Goal: Information Seeking & Learning: Learn about a topic

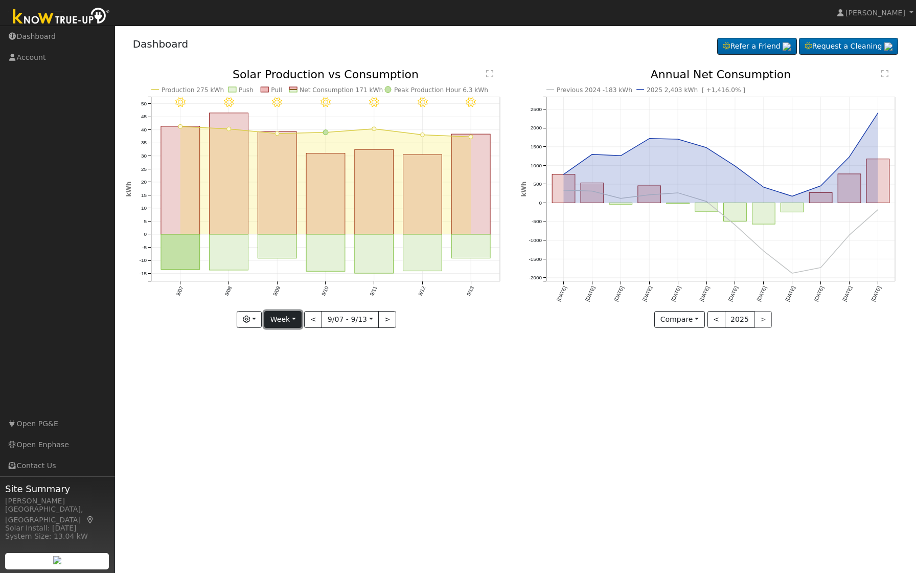
click at [288, 317] on button "Week" at bounding box center [282, 319] width 37 height 17
click at [288, 378] on link "Year" at bounding box center [300, 383] width 71 height 14
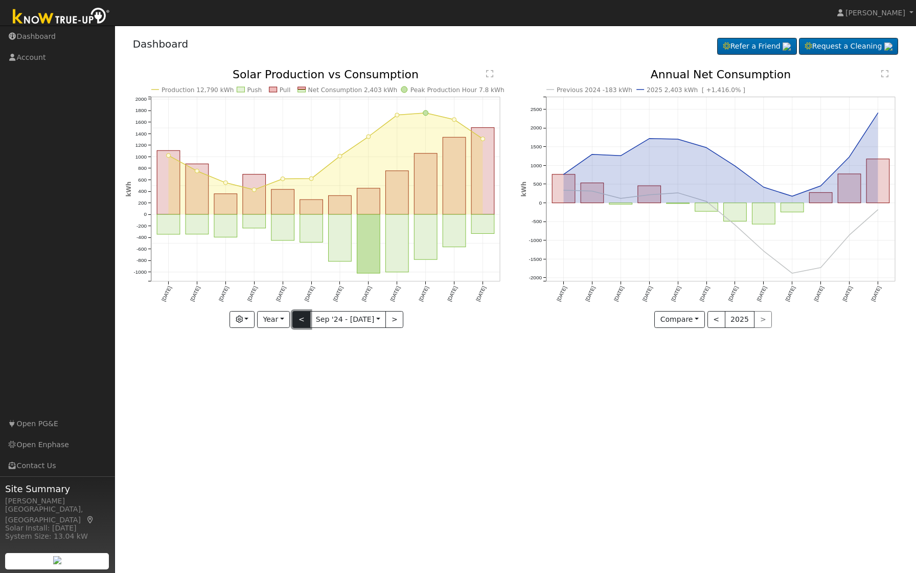
click at [301, 322] on button "<" at bounding box center [301, 319] width 18 height 17
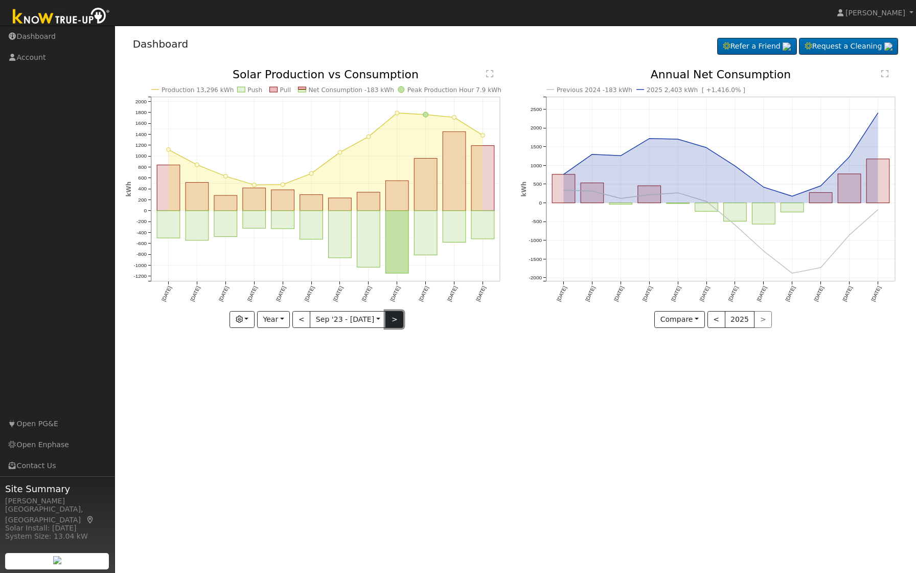
click at [398, 322] on button ">" at bounding box center [394, 319] width 18 height 17
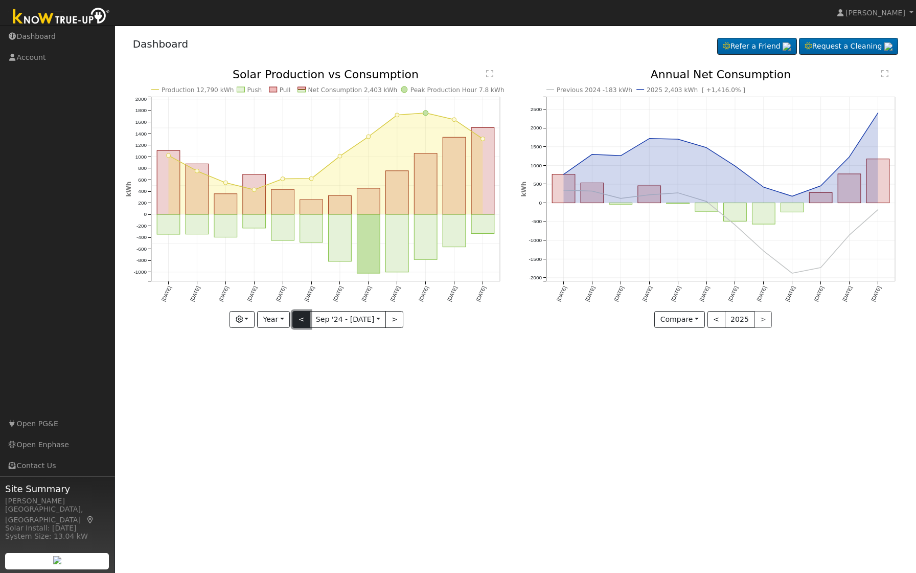
click at [301, 315] on button "<" at bounding box center [301, 319] width 18 height 17
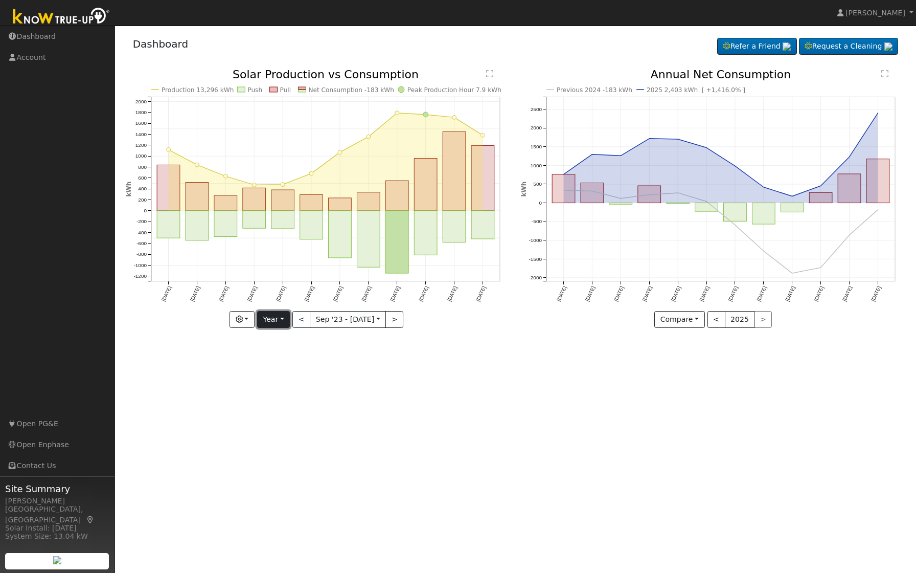
click at [279, 315] on button "Year" at bounding box center [273, 319] width 33 height 17
click at [278, 370] on link "Month" at bounding box center [293, 369] width 71 height 14
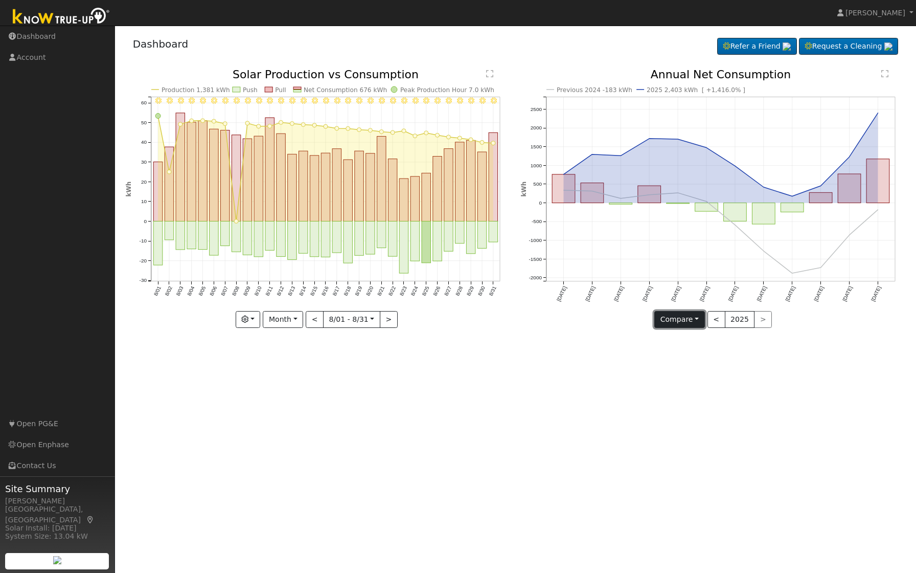
click at [691, 320] on button "Compare" at bounding box center [679, 319] width 51 height 17
click at [695, 340] on link "Compare Previous" at bounding box center [695, 340] width 80 height 14
click at [885, 73] on text "" at bounding box center [884, 74] width 7 height 8
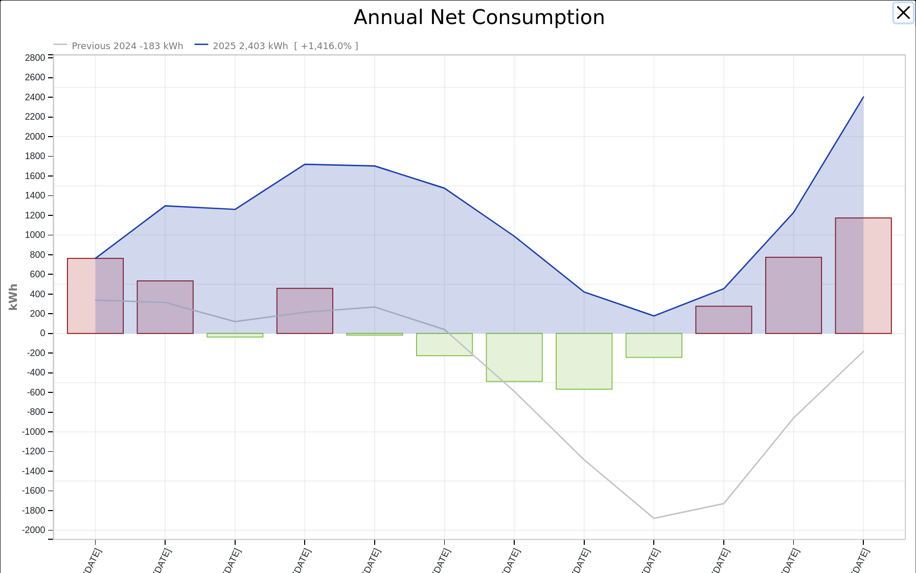
click at [903, 15] on button "button" at bounding box center [903, 12] width 19 height 19
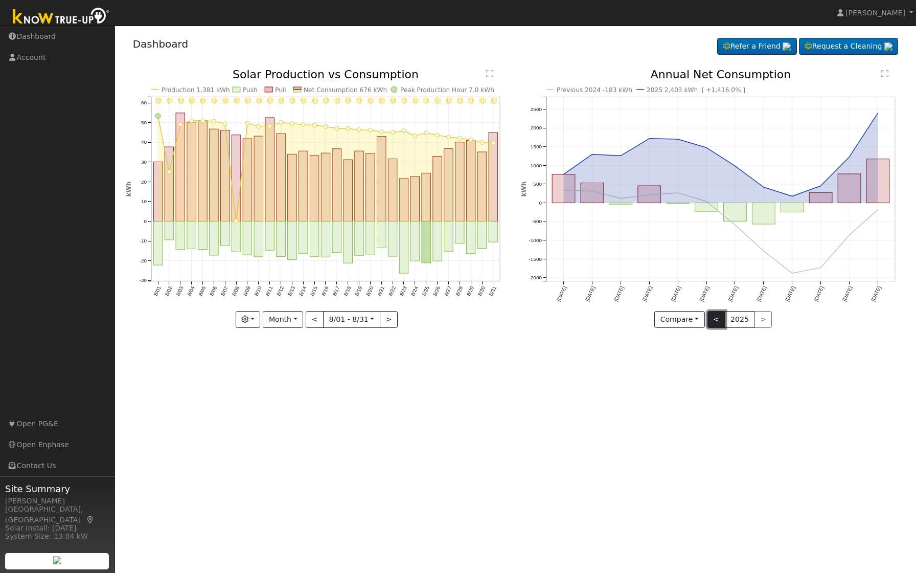
click at [717, 318] on button "<" at bounding box center [717, 319] width 18 height 17
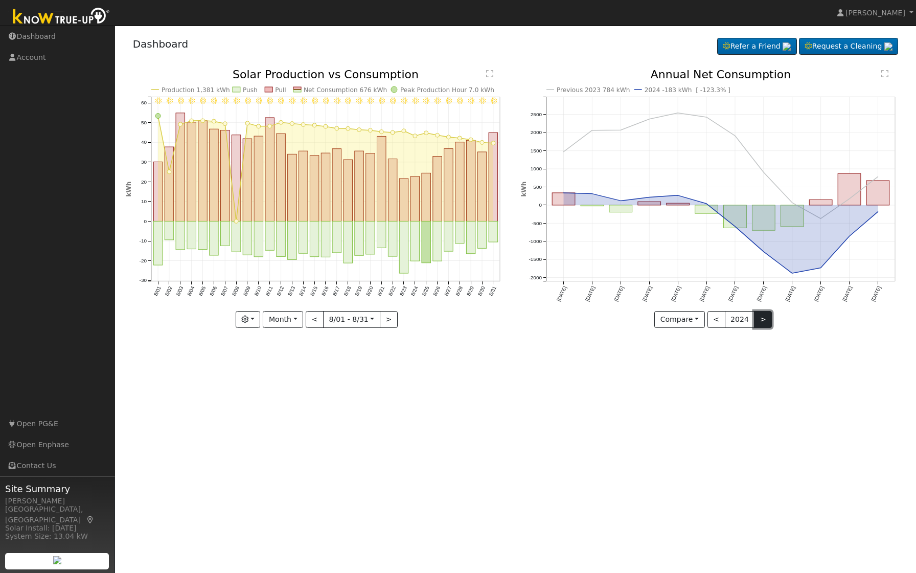
click at [766, 319] on button ">" at bounding box center [763, 319] width 18 height 17
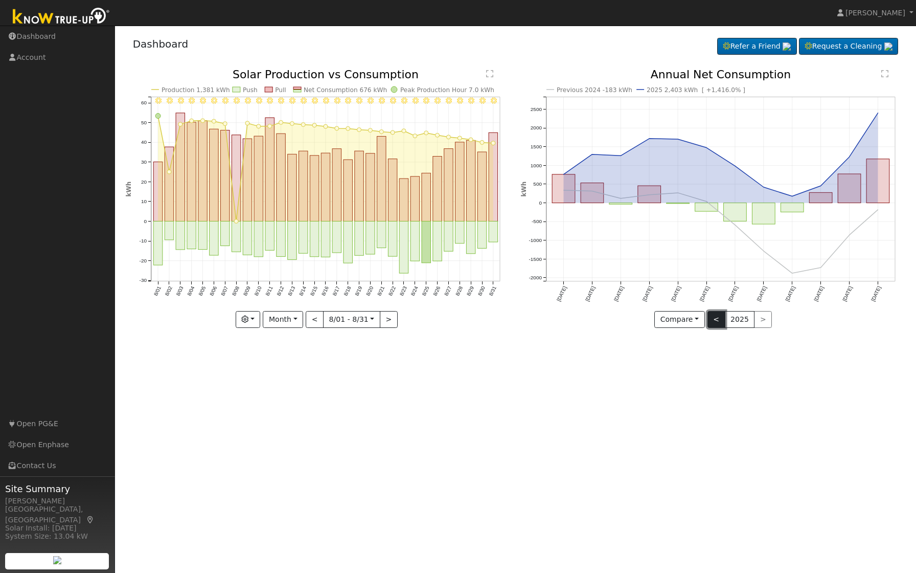
click at [720, 315] on button "<" at bounding box center [717, 319] width 18 height 17
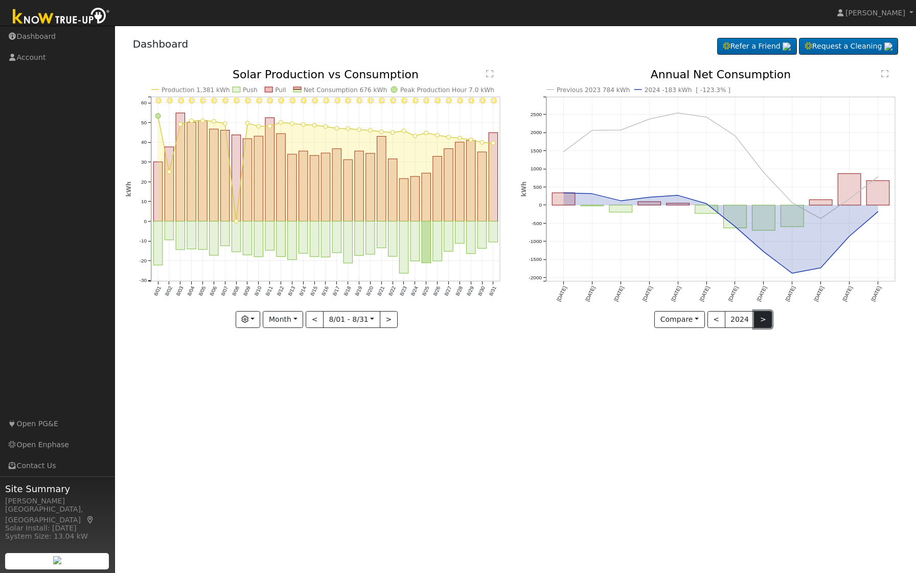
click at [763, 321] on button ">" at bounding box center [763, 319] width 18 height 17
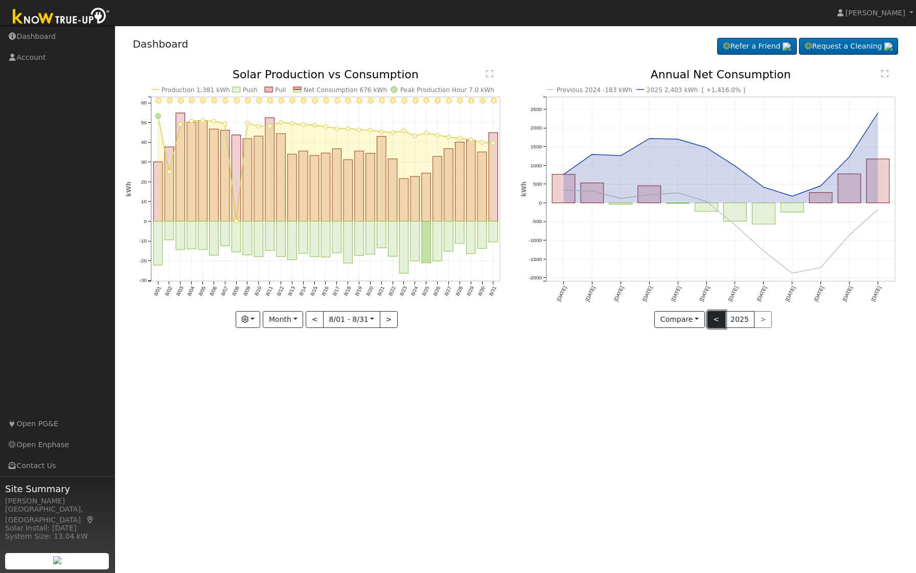
click at [717, 320] on button "<" at bounding box center [717, 319] width 18 height 17
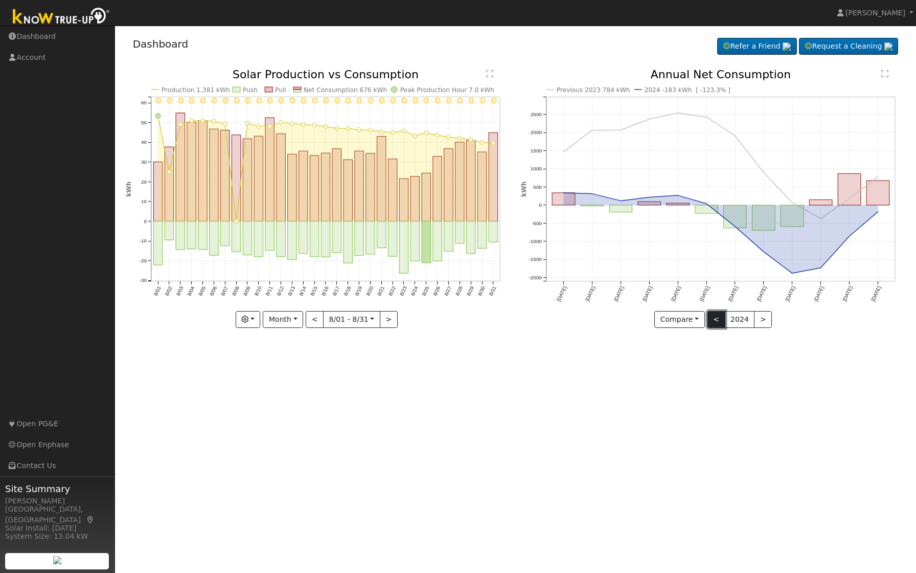
click at [719, 322] on button "<" at bounding box center [717, 319] width 18 height 17
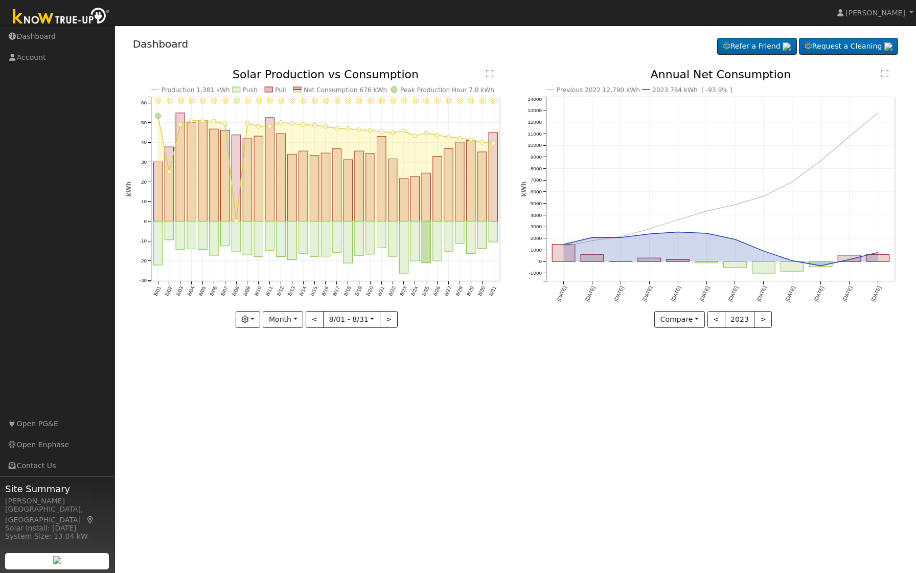
click at [769, 320] on icon "Previous 2022 12,790 kWh 2023 784 kWh [ -93.9% ] Sep '22 Oct '22 Nov '22 Dec '2…" at bounding box center [713, 197] width 384 height 257
click at [762, 320] on button ">" at bounding box center [763, 319] width 18 height 17
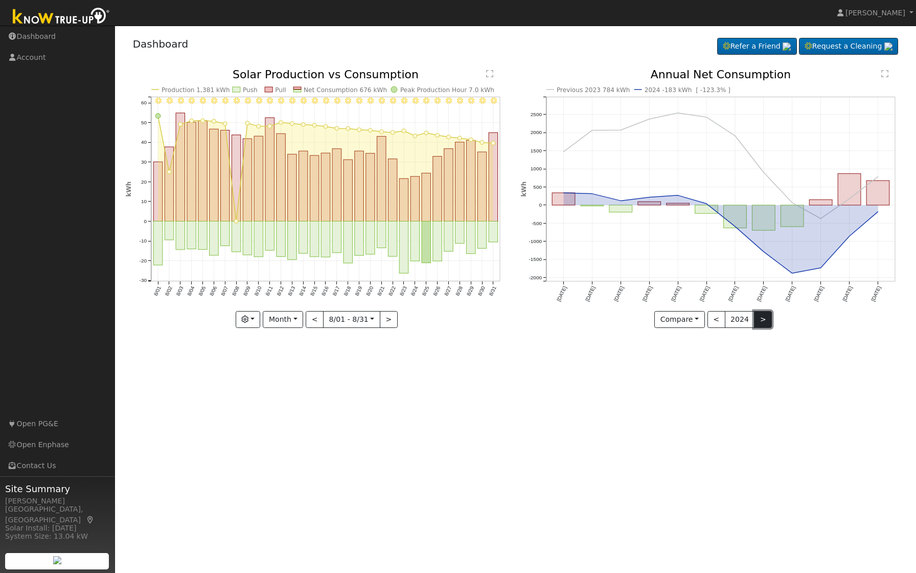
click at [762, 320] on button ">" at bounding box center [763, 319] width 18 height 17
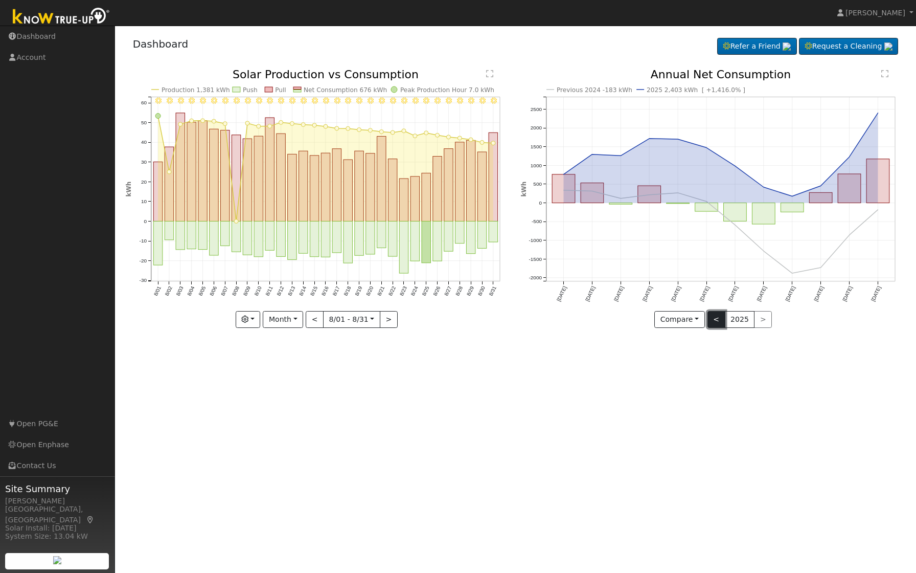
click at [719, 319] on button "<" at bounding box center [717, 319] width 18 height 17
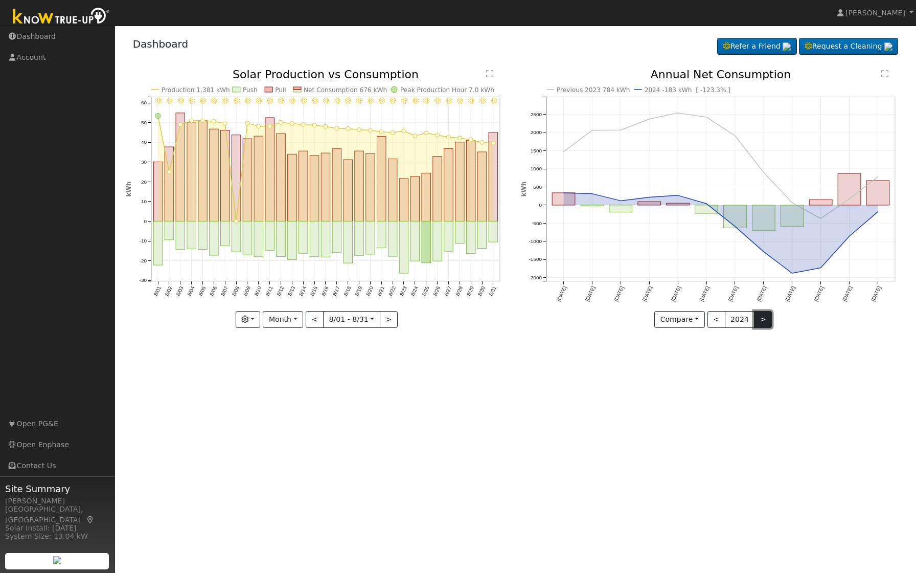
click at [757, 319] on button ">" at bounding box center [763, 319] width 18 height 17
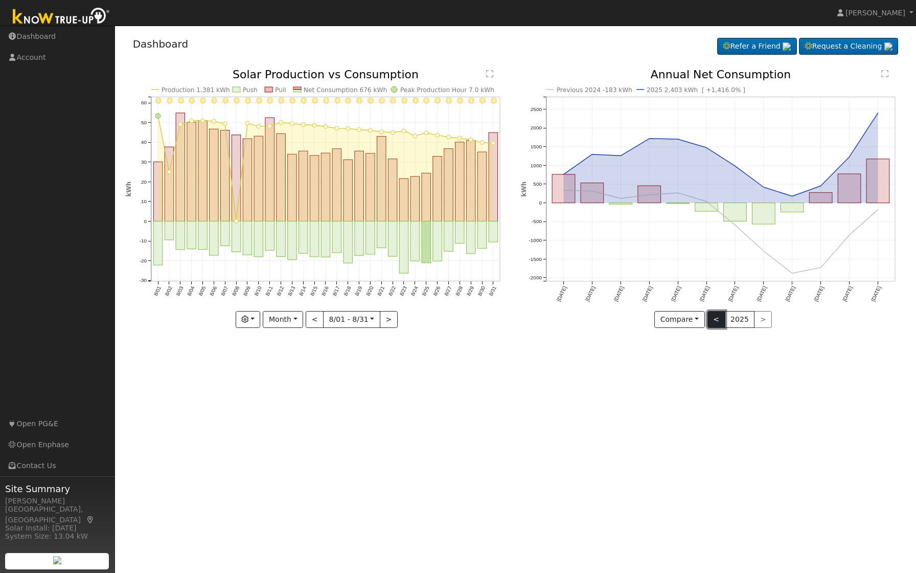
click at [715, 321] on button "<" at bounding box center [717, 319] width 18 height 17
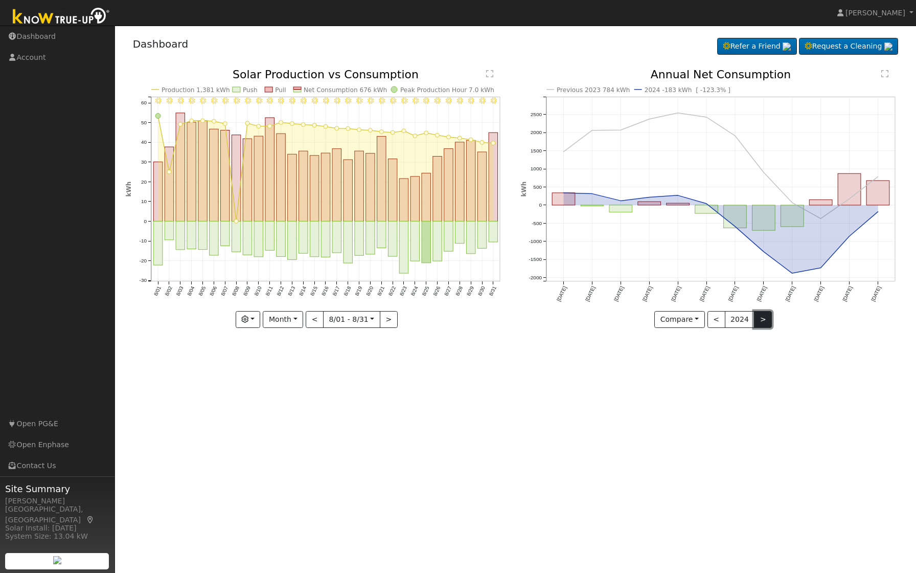
click at [764, 315] on button ">" at bounding box center [763, 319] width 18 height 17
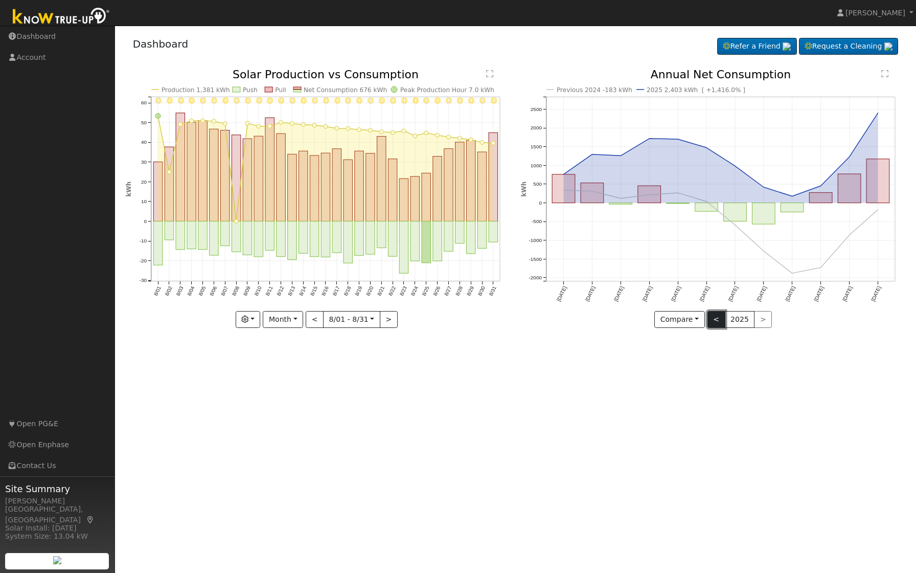
click at [717, 317] on button "<" at bounding box center [717, 319] width 18 height 17
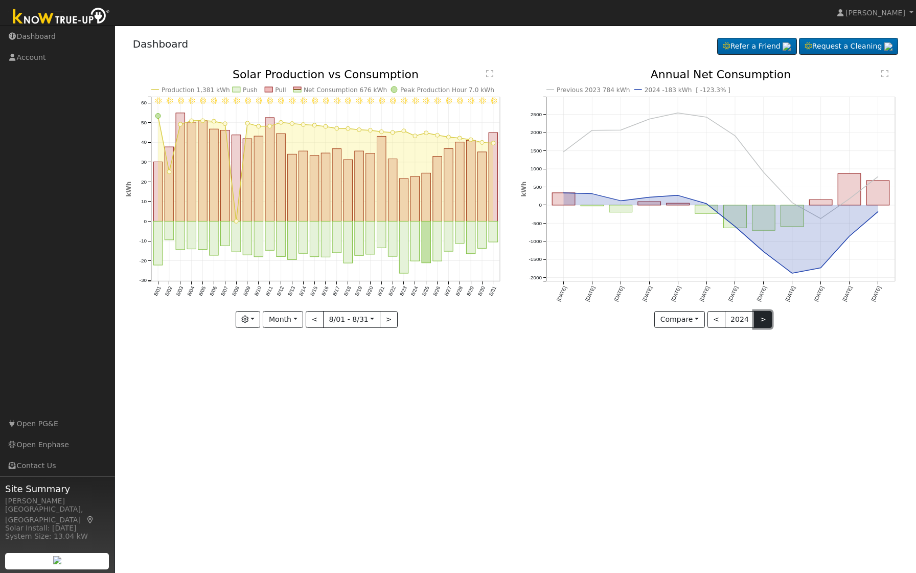
click at [765, 321] on button ">" at bounding box center [763, 319] width 18 height 17
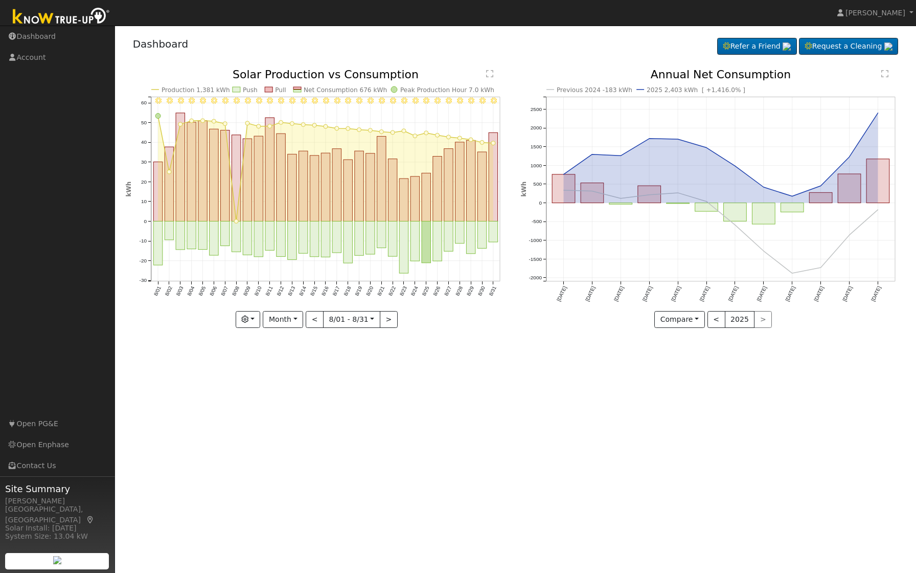
click at [676, 89] on text "2025 2,403 kWh [ +1,416.0% ]" at bounding box center [696, 89] width 99 height 7
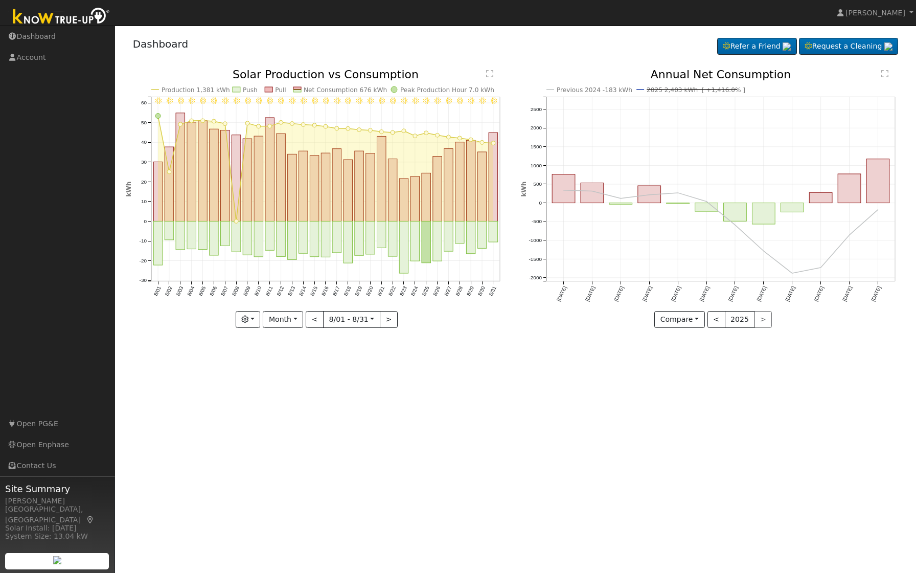
click at [676, 89] on text "2025 2,403 kWh [ +1,416.0% ]" at bounding box center [696, 89] width 99 height 7
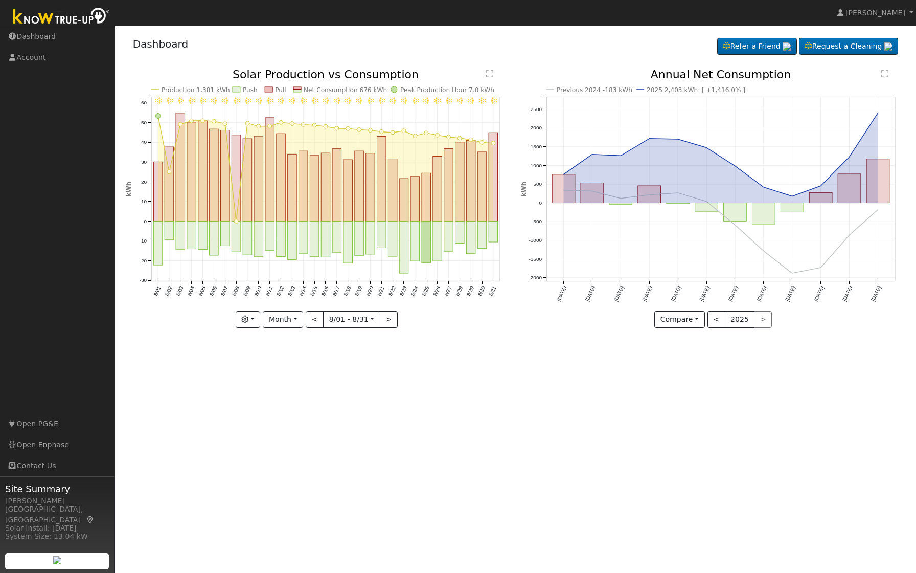
click at [676, 89] on text "2025 2,403 kWh [ +1,416.0% ]" at bounding box center [696, 89] width 99 height 7
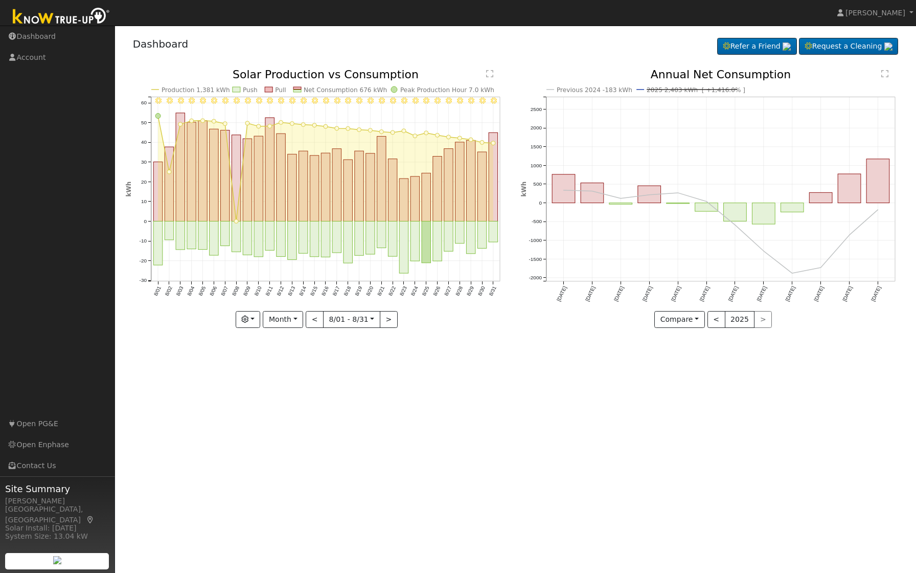
click at [594, 86] on text "Previous 2024 -183 kWh" at bounding box center [595, 89] width 76 height 7
click at [660, 91] on text "2025 2,403 kWh [ +1,416.0% ]" at bounding box center [696, 89] width 99 height 7
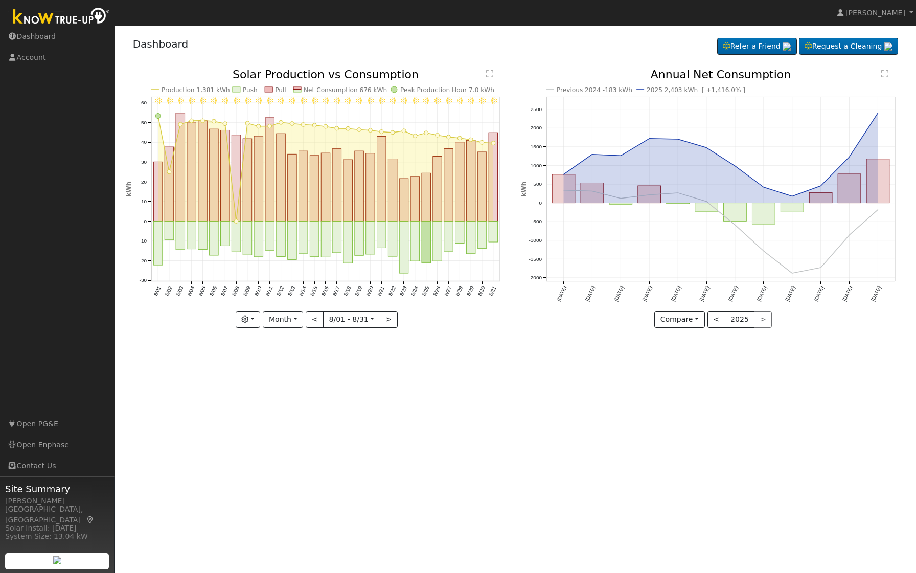
click at [606, 90] on text "Previous 2024 -183 kWh" at bounding box center [595, 89] width 76 height 7
click at [585, 89] on line at bounding box center [593, 89] width 72 height 0
click at [693, 314] on button "Compare" at bounding box center [679, 319] width 51 height 17
click at [679, 355] on link "Current Year" at bounding box center [695, 355] width 80 height 14
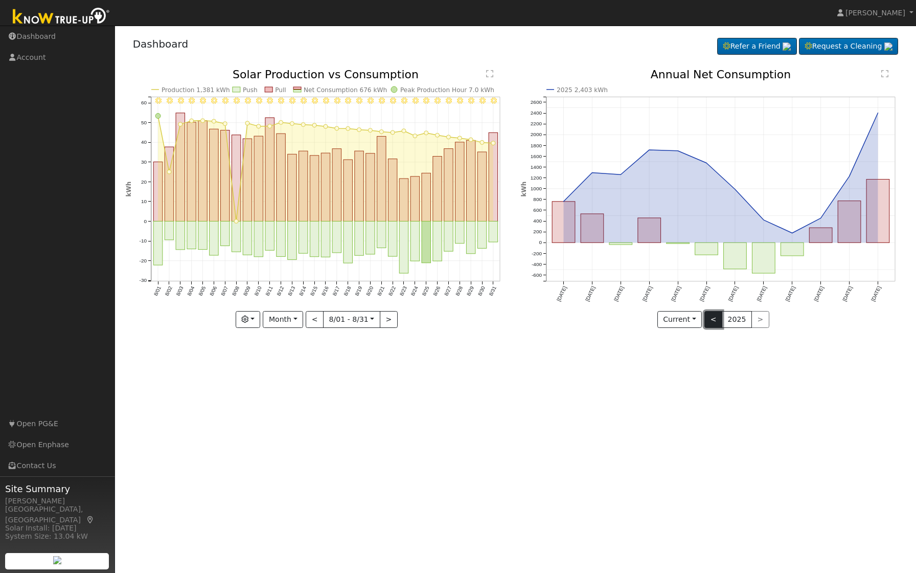
click at [715, 322] on button "<" at bounding box center [713, 319] width 18 height 17
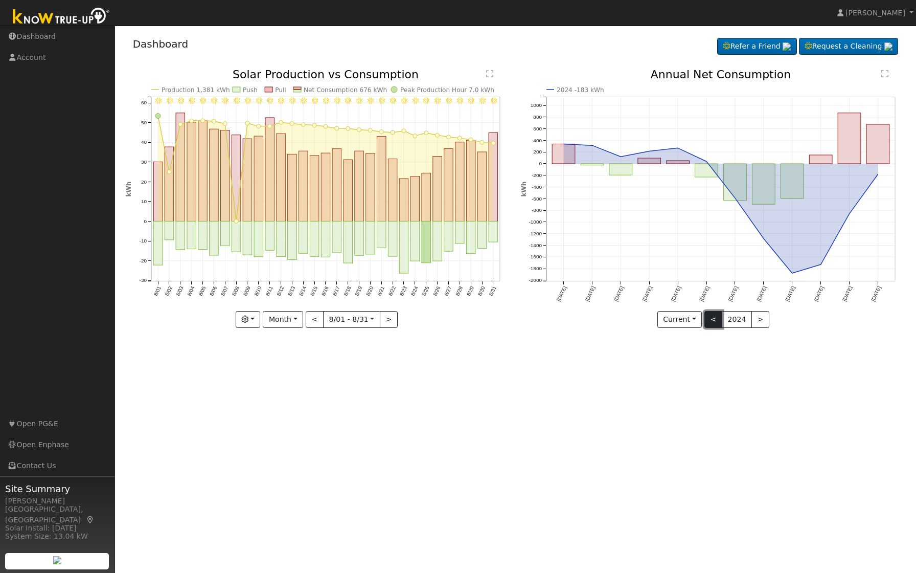
click at [715, 322] on button "<" at bounding box center [713, 319] width 18 height 17
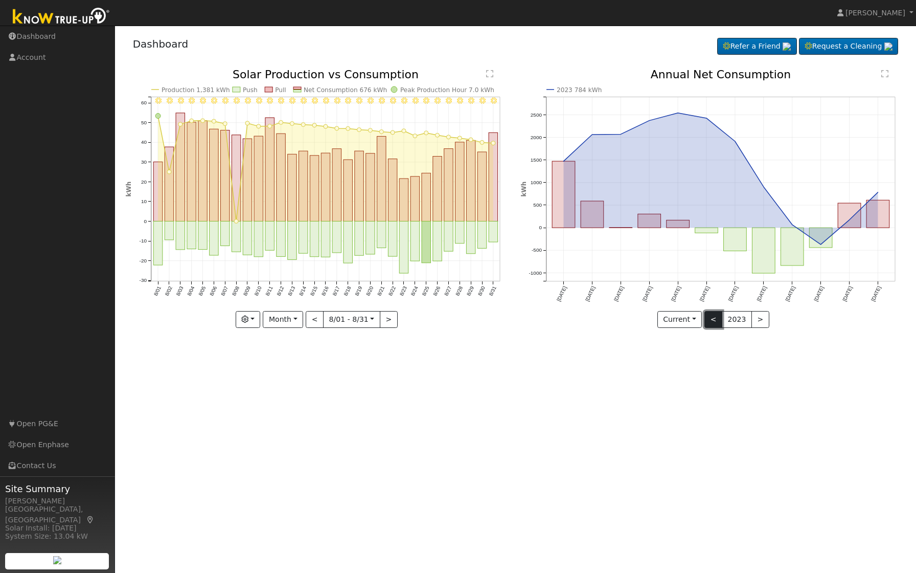
click at [715, 322] on button "<" at bounding box center [713, 319] width 18 height 17
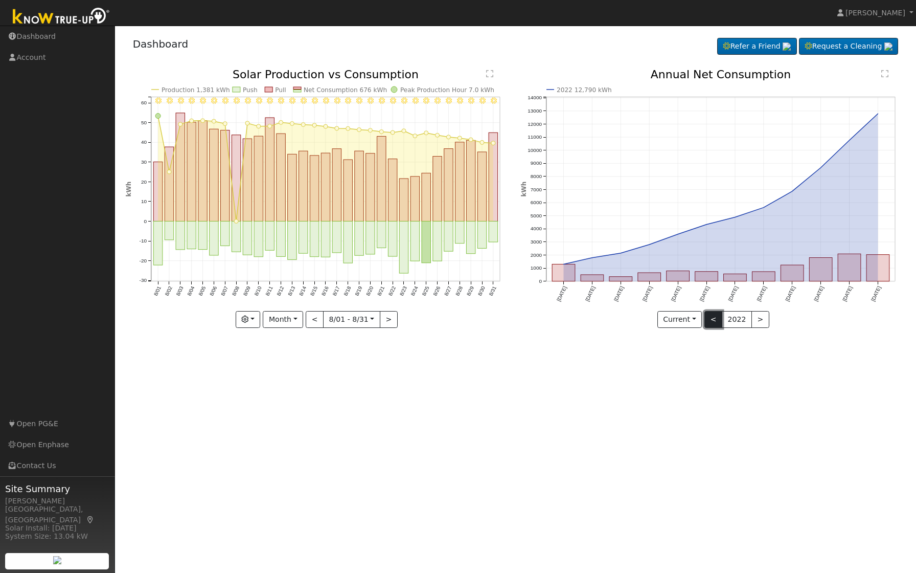
click at [715, 322] on button "<" at bounding box center [713, 319] width 18 height 17
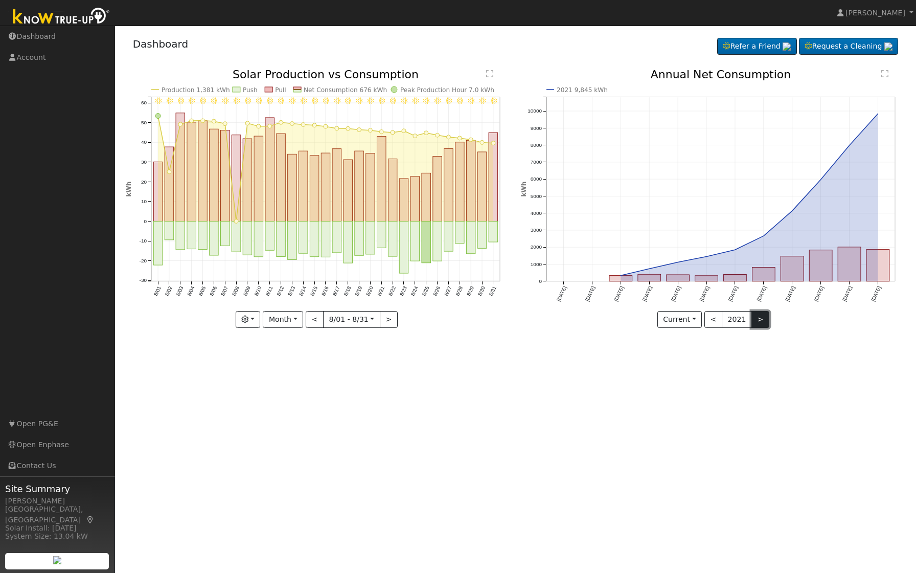
click at [757, 320] on button ">" at bounding box center [760, 319] width 18 height 17
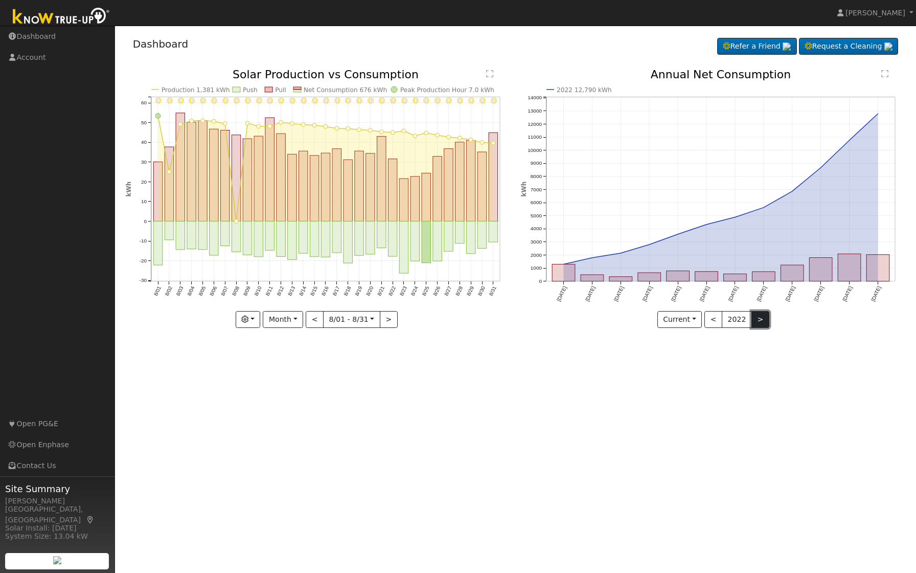
click at [759, 319] on button ">" at bounding box center [760, 319] width 18 height 17
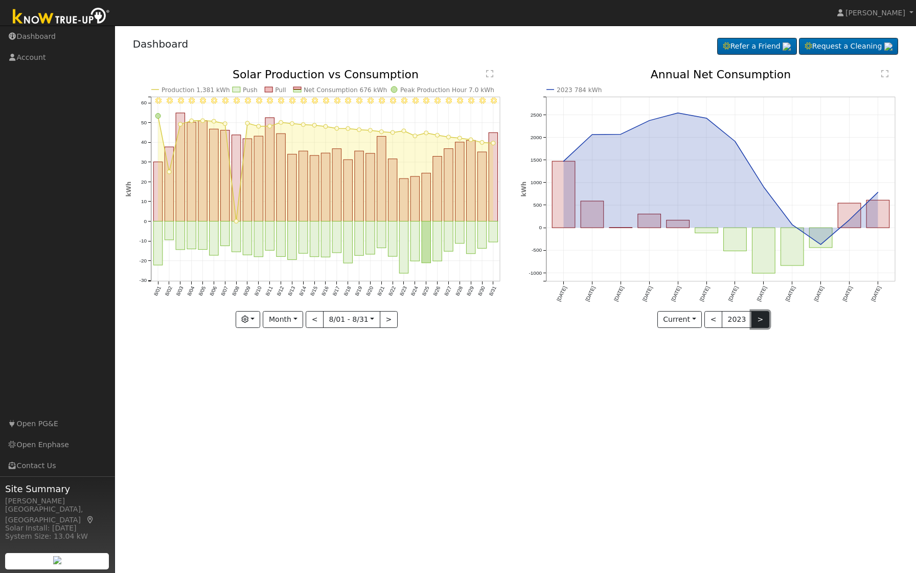
click at [758, 318] on button ">" at bounding box center [760, 319] width 18 height 17
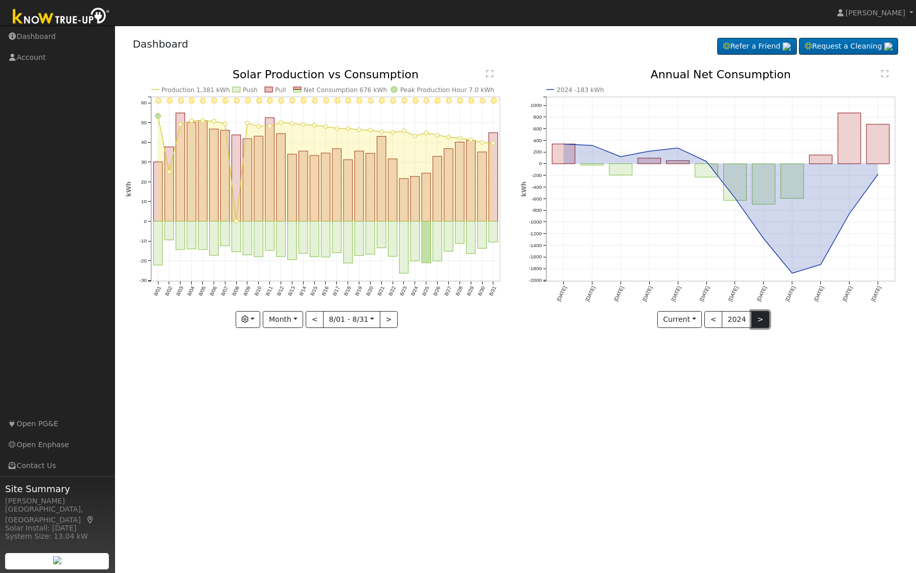
click at [760, 315] on button ">" at bounding box center [760, 319] width 18 height 17
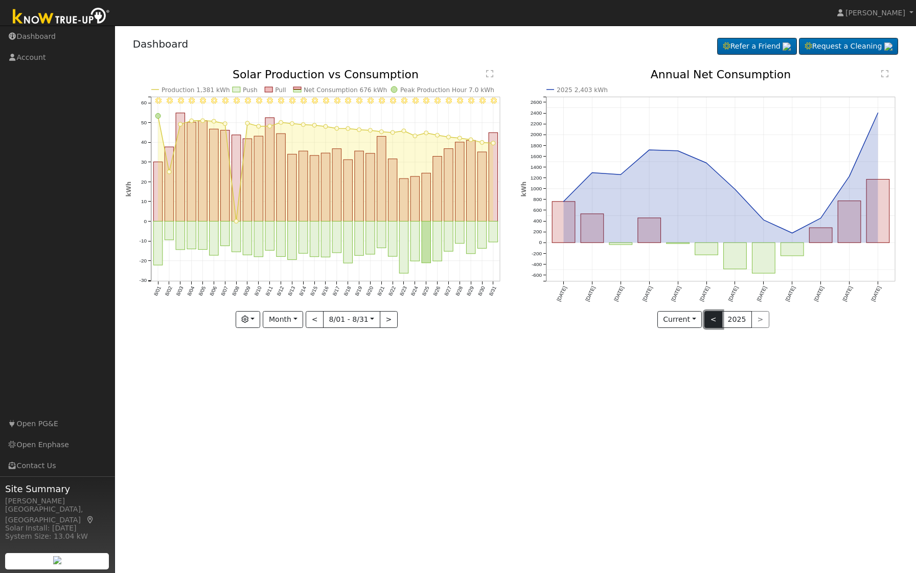
click at [711, 318] on button "<" at bounding box center [713, 319] width 18 height 17
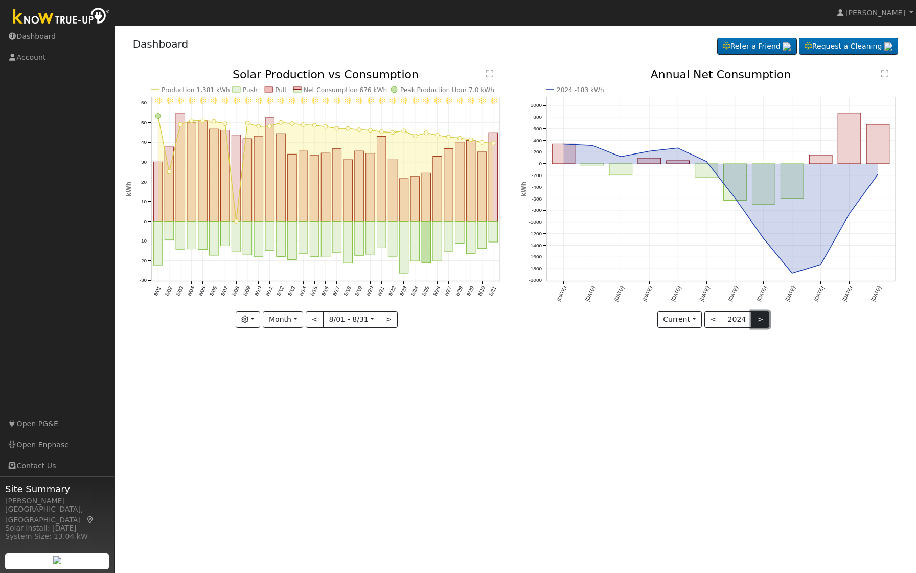
click at [759, 314] on button ">" at bounding box center [760, 319] width 18 height 17
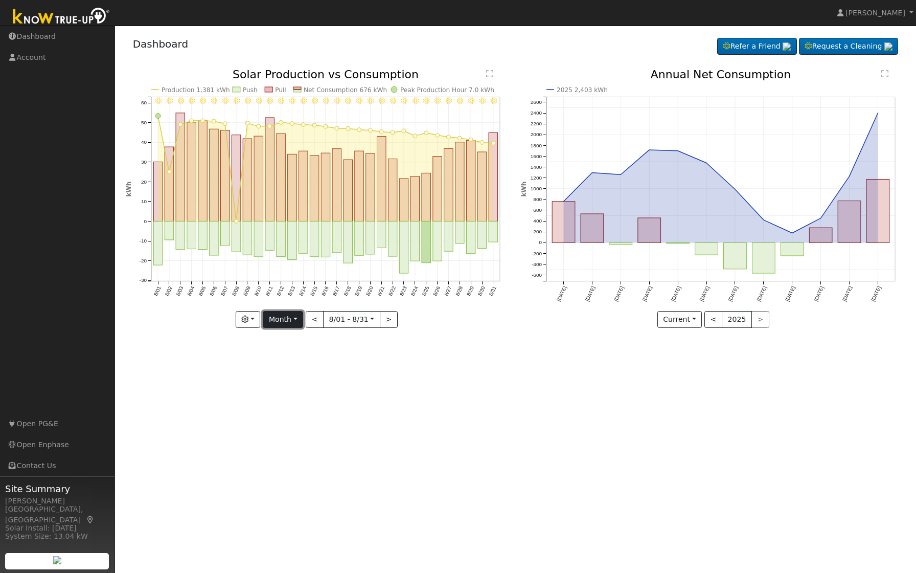
click at [294, 317] on button "Month" at bounding box center [283, 319] width 40 height 17
click at [283, 378] on link "Year" at bounding box center [298, 383] width 71 height 14
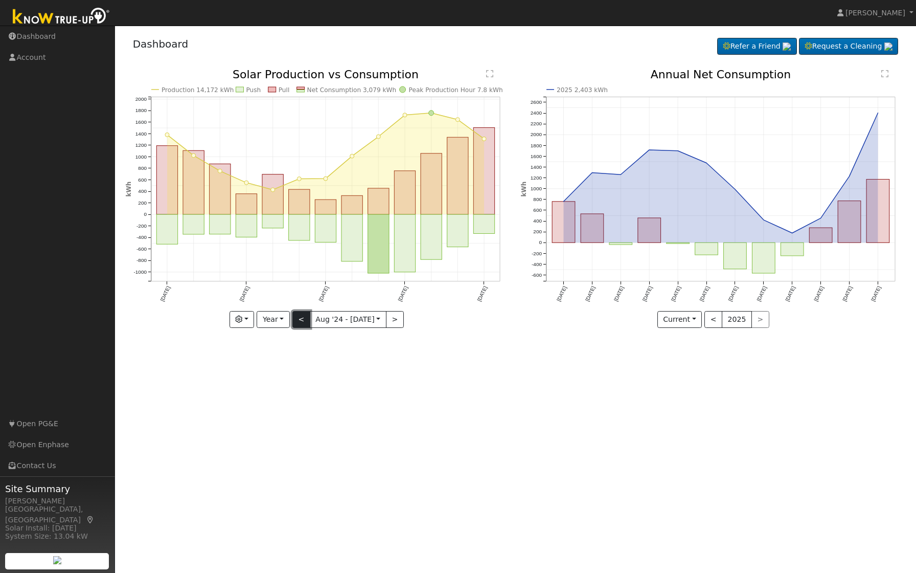
click at [300, 324] on button "<" at bounding box center [301, 319] width 18 height 17
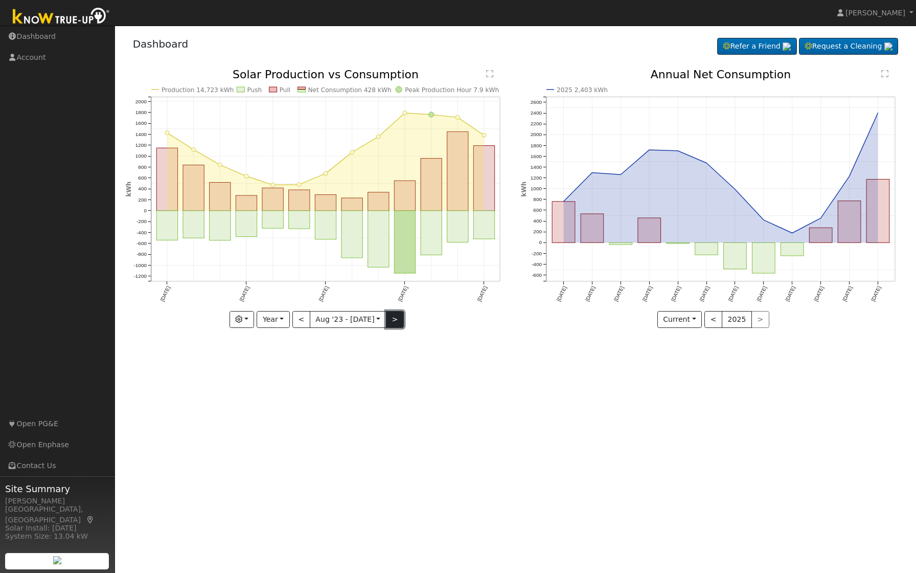
click at [397, 321] on button ">" at bounding box center [395, 319] width 18 height 17
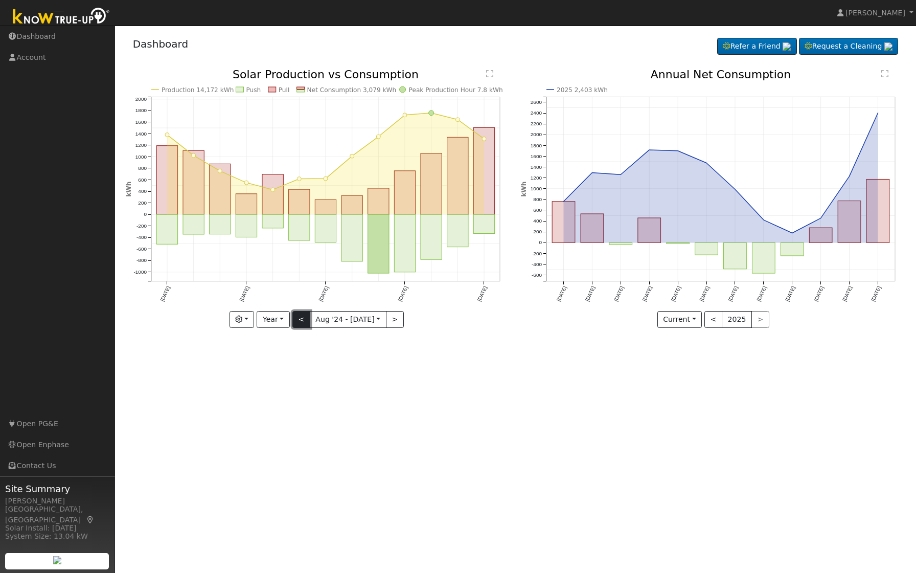
click at [301, 322] on button "<" at bounding box center [301, 319] width 18 height 17
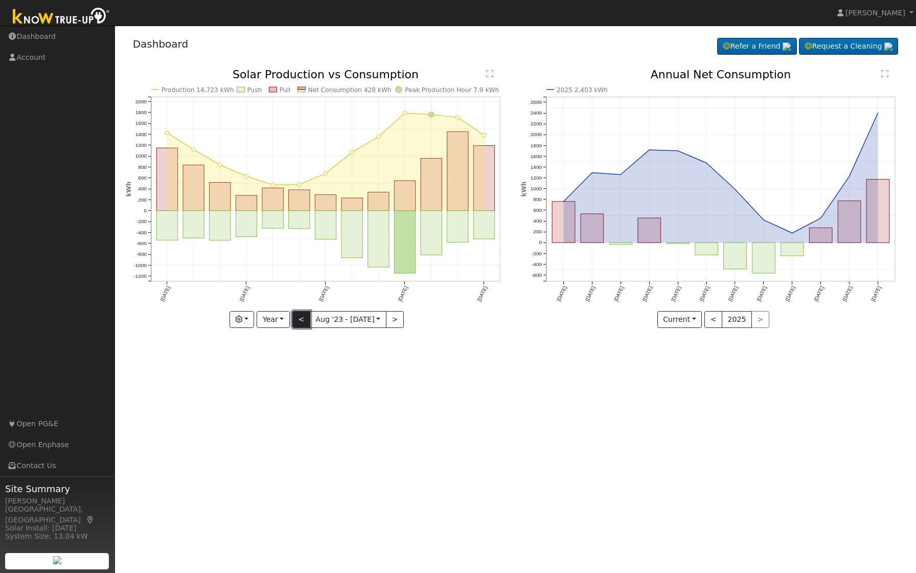
click at [301, 322] on button "<" at bounding box center [301, 319] width 18 height 17
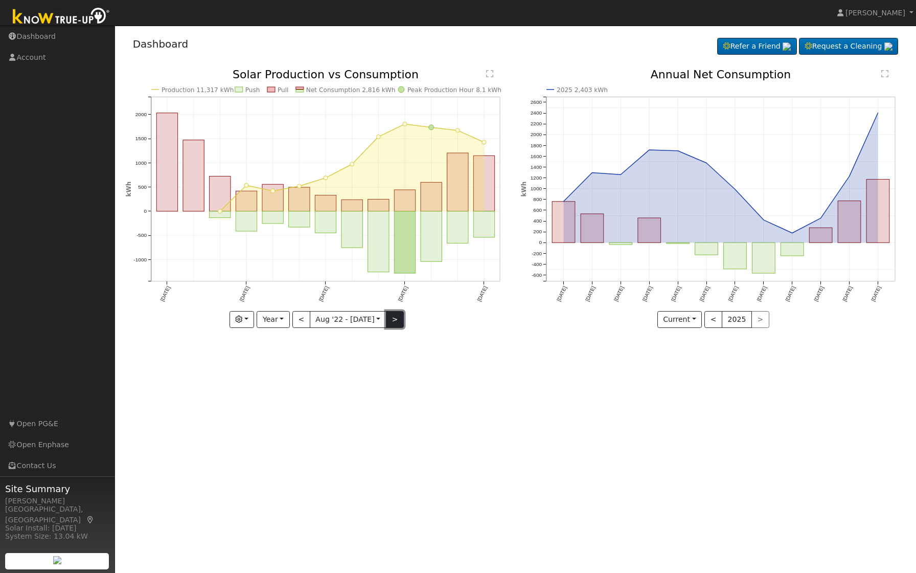
click at [397, 321] on button ">" at bounding box center [395, 319] width 18 height 17
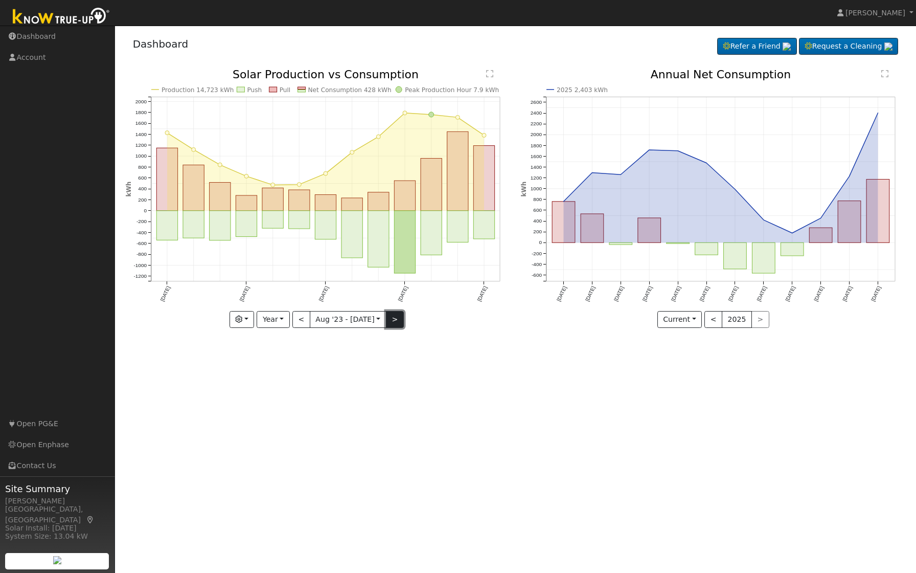
click at [397, 321] on button ">" at bounding box center [395, 319] width 18 height 17
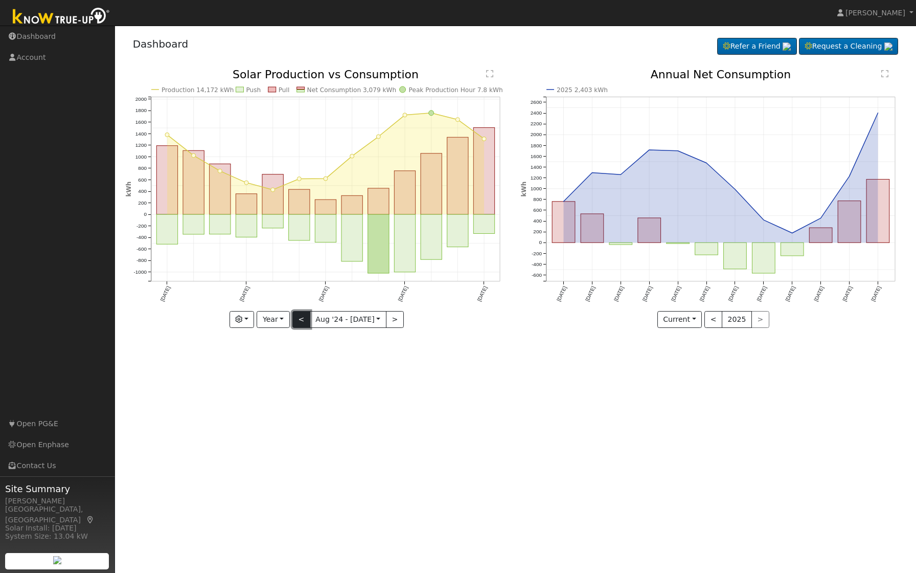
click at [302, 316] on button "<" at bounding box center [301, 319] width 18 height 17
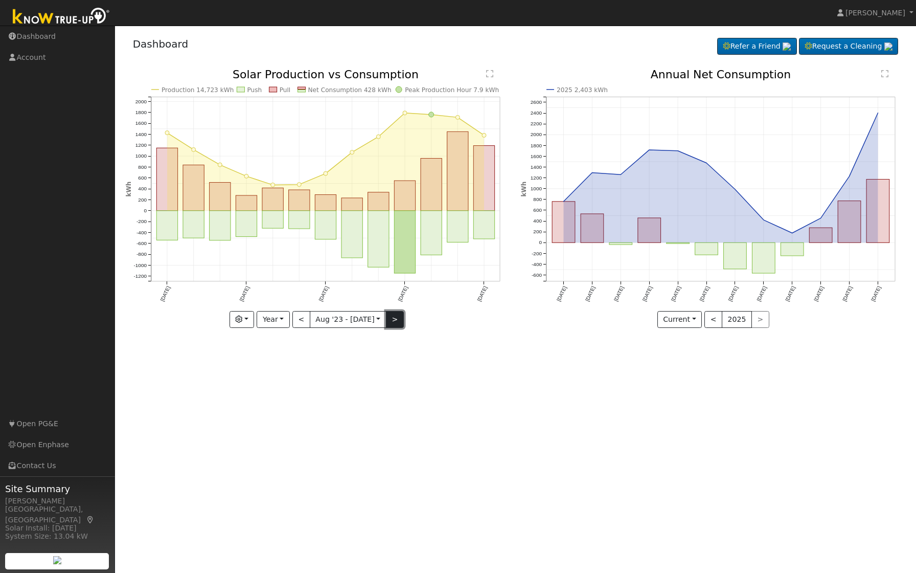
click at [401, 318] on button ">" at bounding box center [395, 319] width 18 height 17
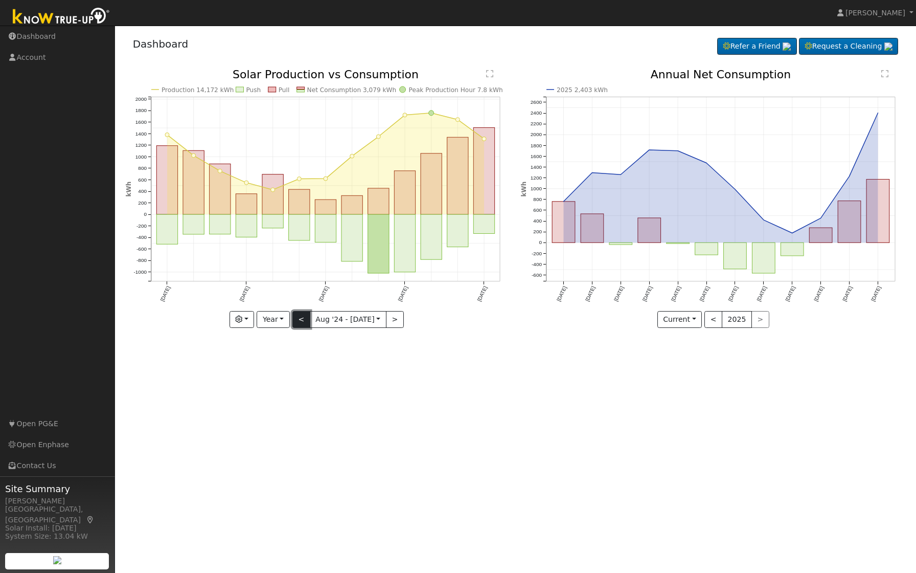
click at [298, 319] on button "<" at bounding box center [301, 319] width 18 height 17
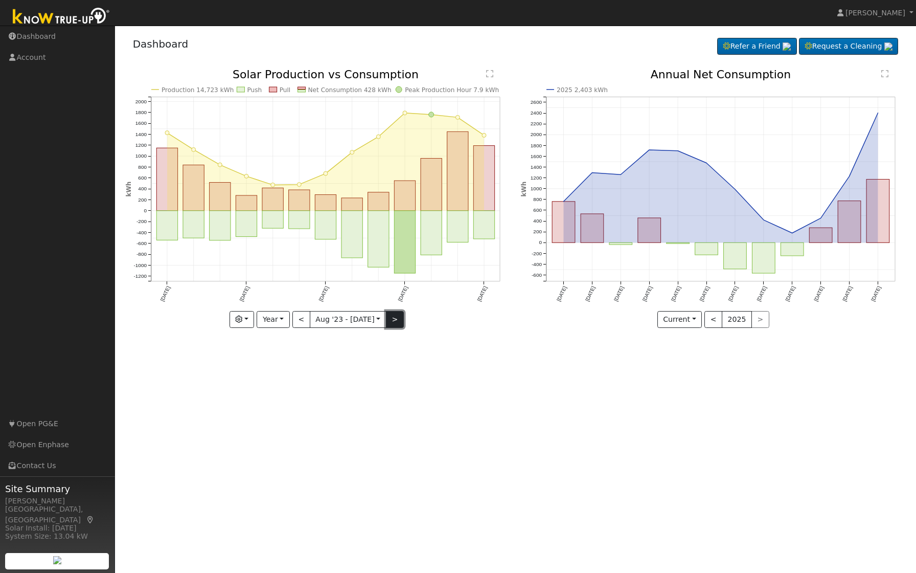
click at [395, 323] on button ">" at bounding box center [395, 319] width 18 height 17
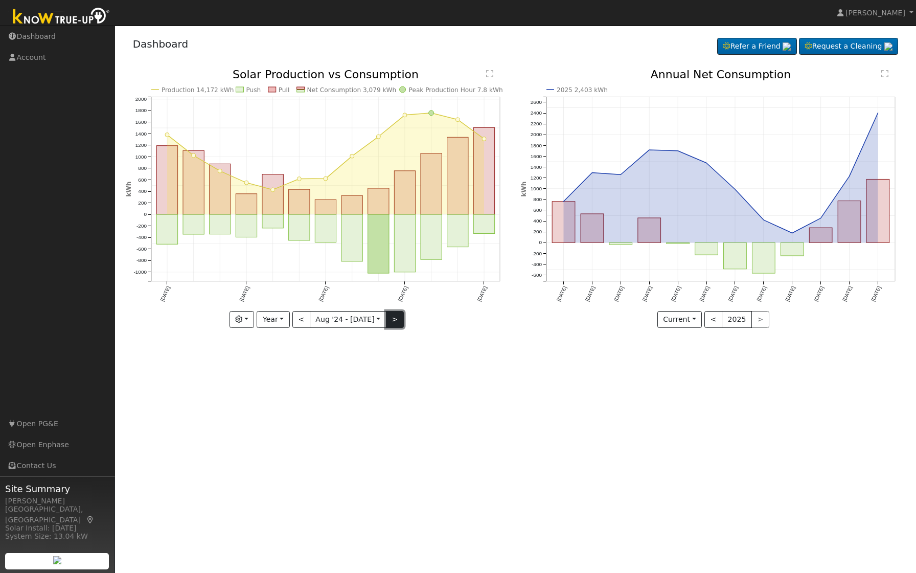
click at [399, 324] on button ">" at bounding box center [395, 319] width 18 height 17
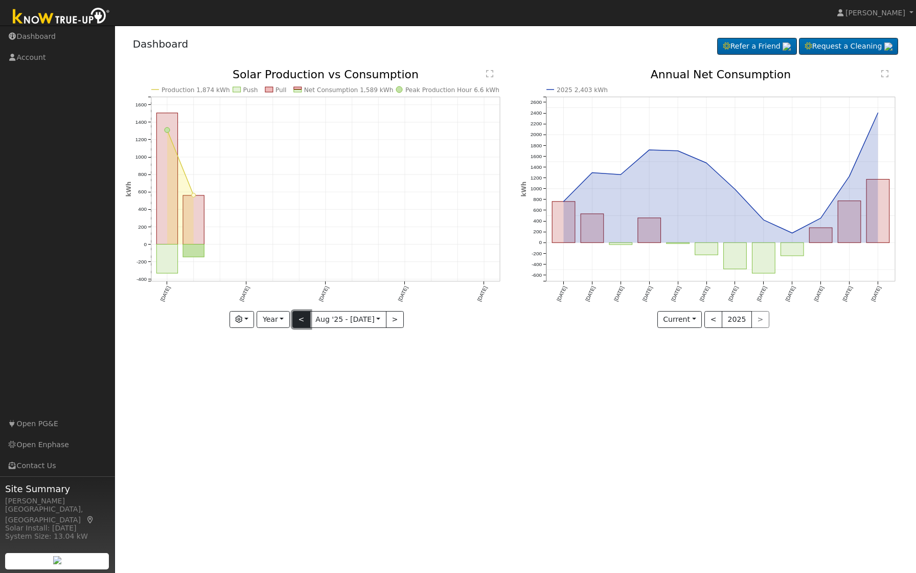
click at [304, 319] on button "<" at bounding box center [301, 319] width 18 height 17
type input "2024-08-01"
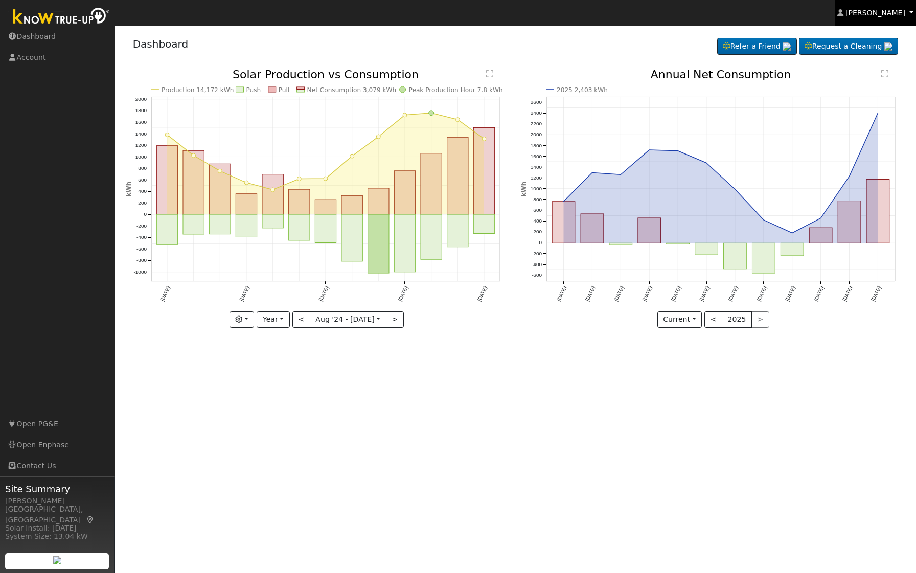
click at [887, 15] on span "[PERSON_NAME]" at bounding box center [876, 13] width 60 height 8
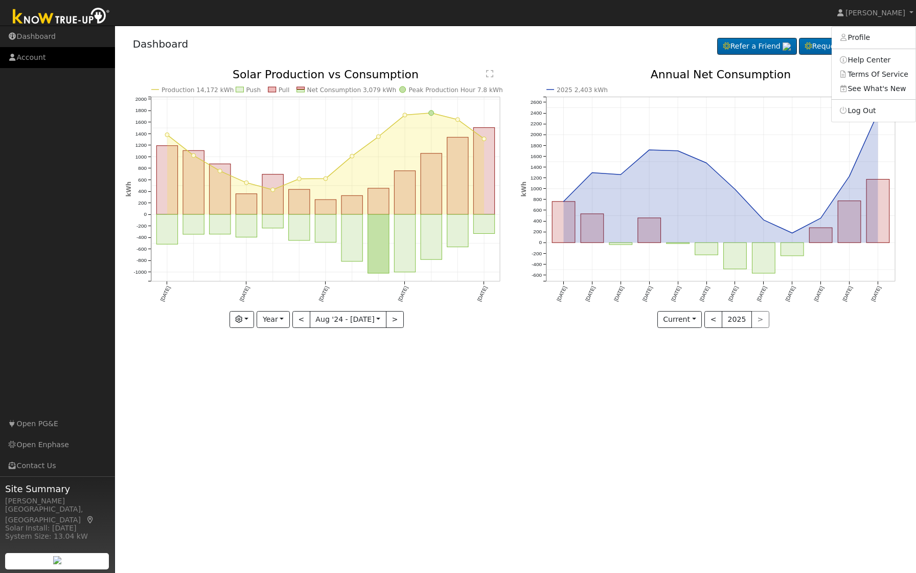
click at [26, 55] on link "Account" at bounding box center [57, 57] width 115 height 21
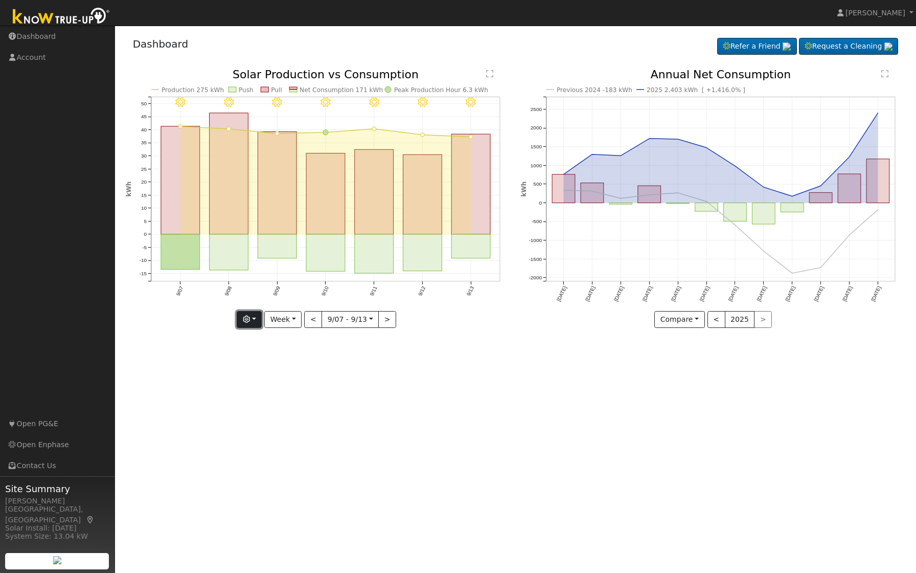
click at [253, 319] on button "button" at bounding box center [249, 319] width 25 height 17
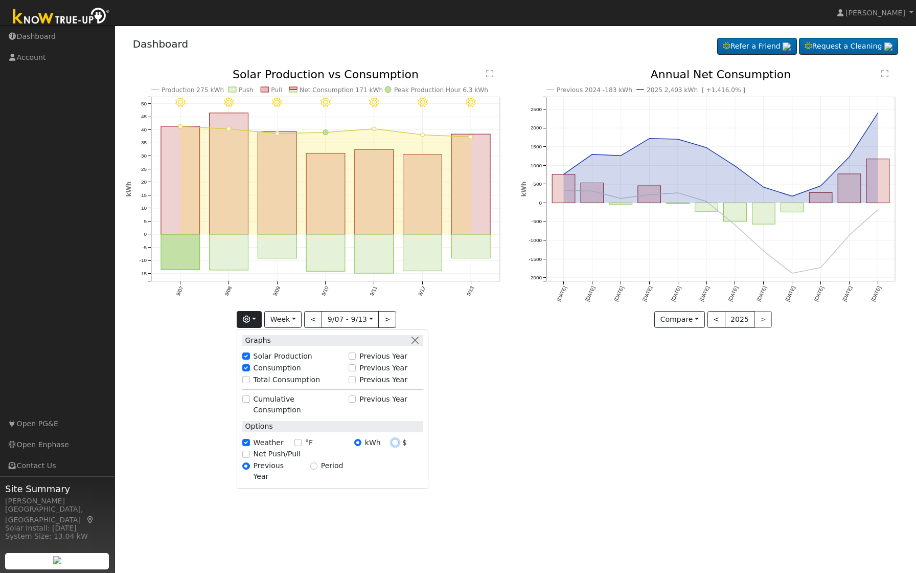
click at [396, 439] on input "$" at bounding box center [395, 442] width 7 height 7
radio input "true"
radio input "false"
click at [523, 406] on div "User Profile First name Last name Email Email Notifications No Emails No Emails…" at bounding box center [515, 299] width 801 height 547
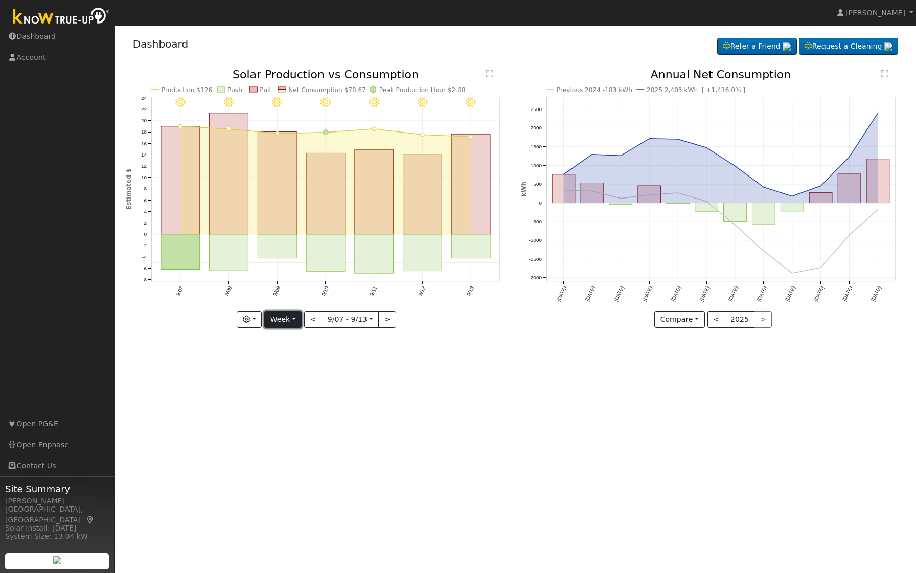
click at [285, 323] on button "Week" at bounding box center [282, 319] width 37 height 17
click at [294, 381] on link "Year" at bounding box center [300, 383] width 71 height 14
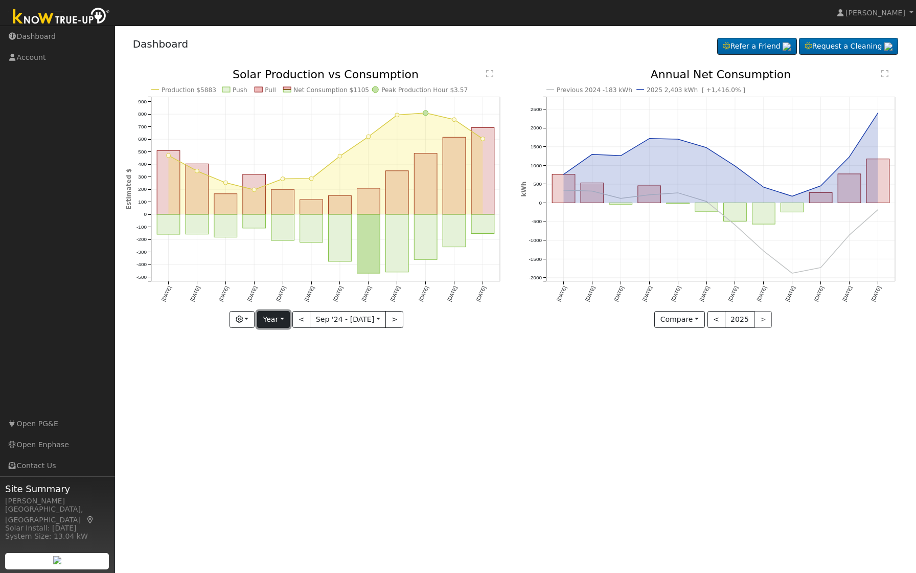
click at [269, 315] on button "Year" at bounding box center [273, 319] width 33 height 17
click at [281, 367] on link "Month" at bounding box center [293, 369] width 71 height 14
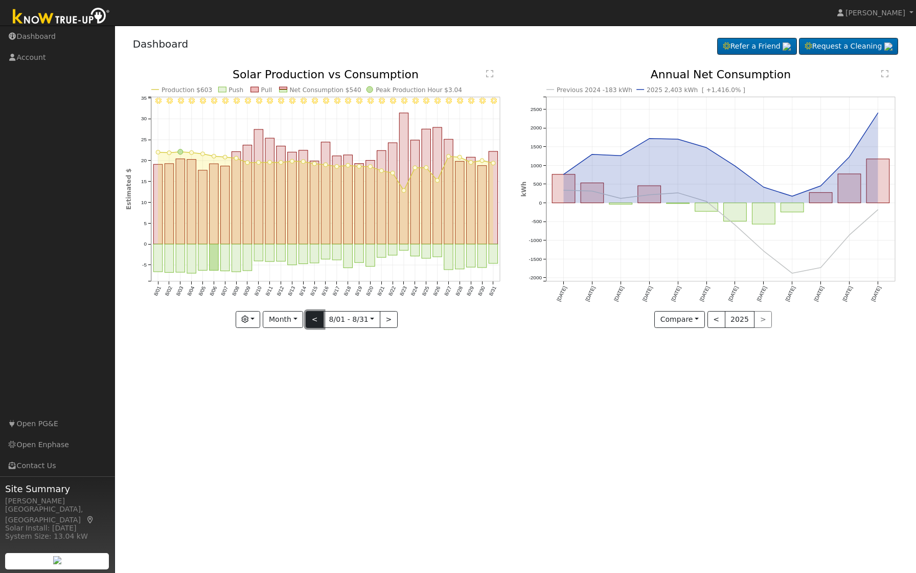
click at [316, 320] on button "<" at bounding box center [315, 319] width 18 height 17
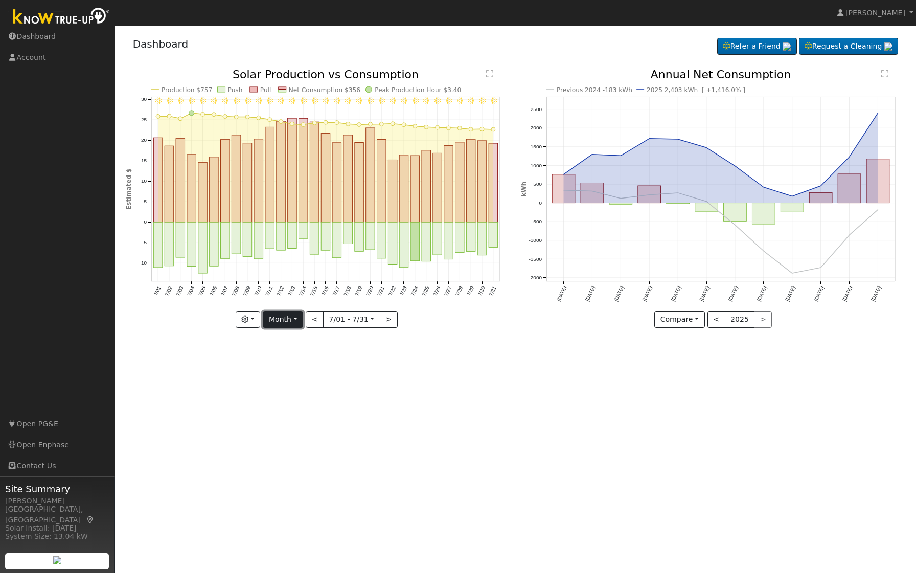
click at [281, 321] on button "Month" at bounding box center [283, 319] width 40 height 17
click at [290, 382] on link "Year" at bounding box center [298, 383] width 71 height 14
type input "2024-09-01"
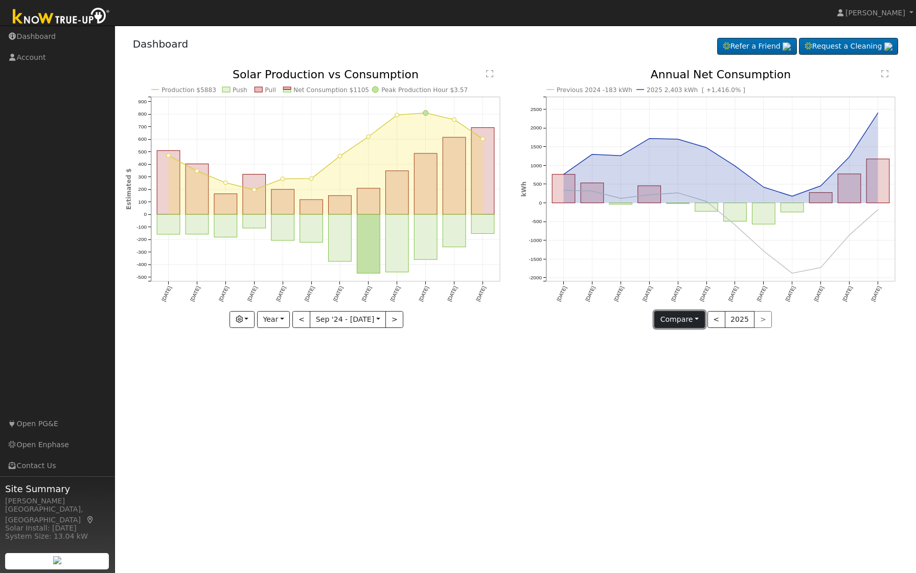
click at [686, 317] on button "Compare" at bounding box center [679, 319] width 51 height 17
click at [541, 377] on div "User Profile First name Last name Email Email Notifications No Emails No Emails…" at bounding box center [515, 299] width 801 height 547
click at [38, 419] on link "Open PG&E" at bounding box center [57, 423] width 115 height 21
